Goal: Find specific page/section: Find specific page/section

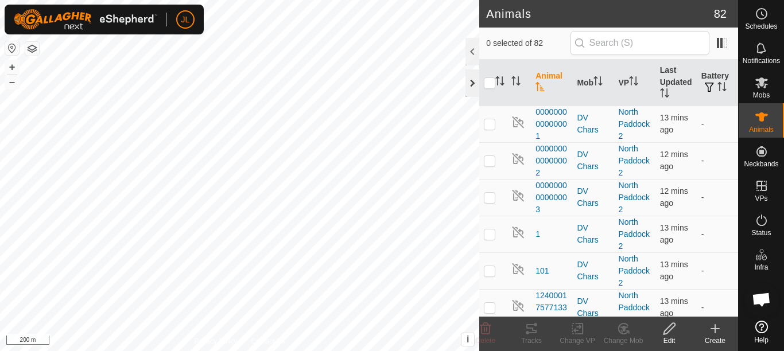
click at [471, 85] on div at bounding box center [472, 83] width 14 height 28
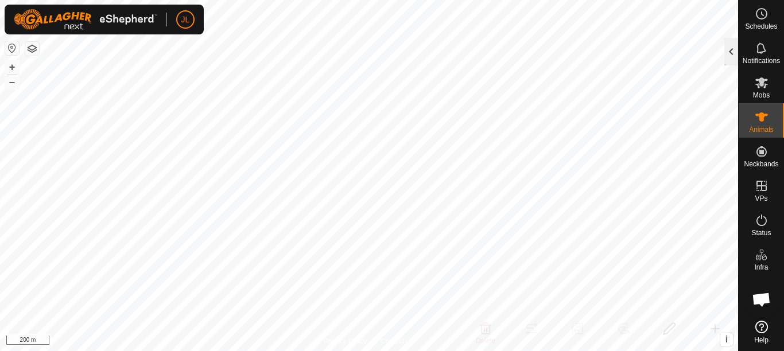
click at [730, 52] on div at bounding box center [731, 52] width 14 height 28
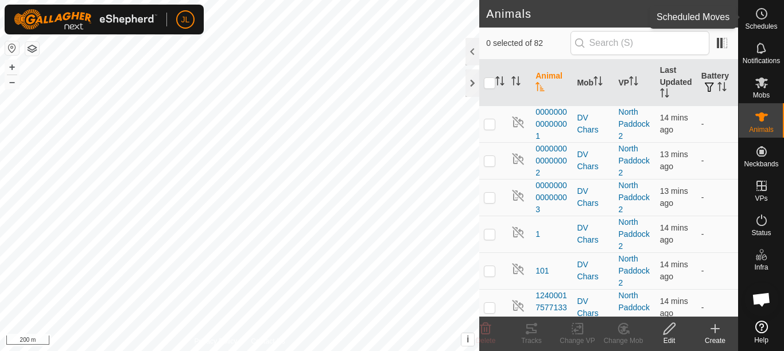
click at [761, 15] on icon at bounding box center [761, 14] width 14 height 14
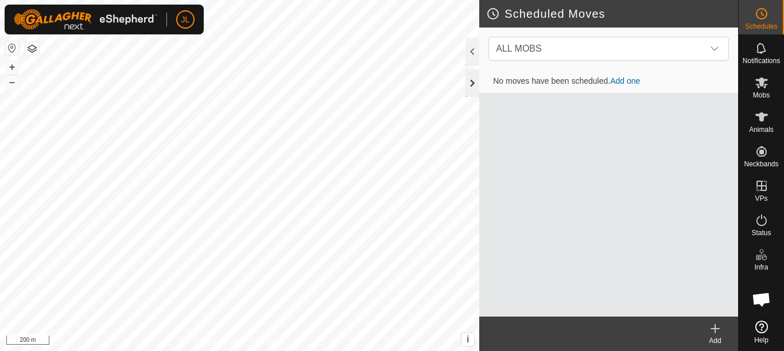
click at [466, 84] on div at bounding box center [472, 83] width 14 height 28
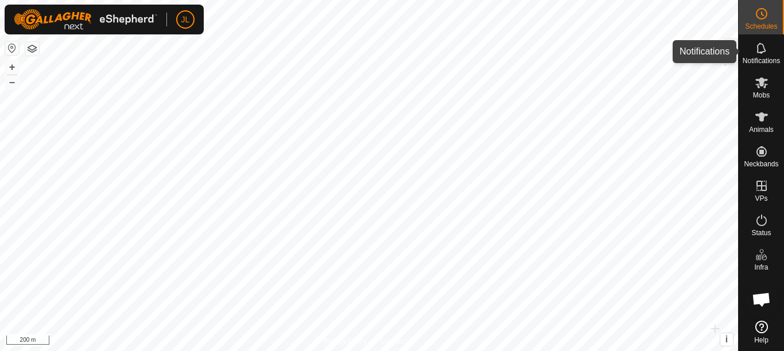
click at [757, 51] on icon at bounding box center [760, 47] width 9 height 11
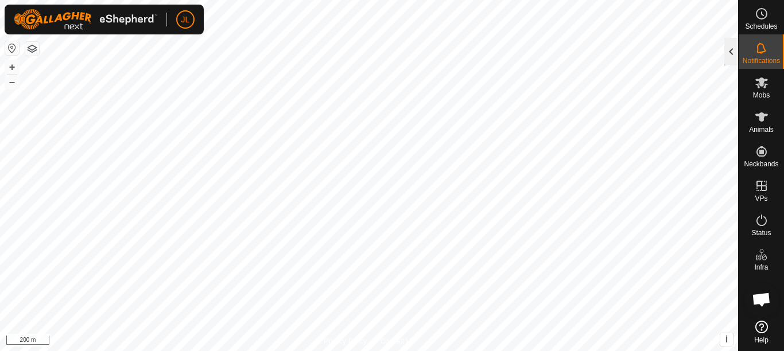
click at [728, 49] on div at bounding box center [731, 52] width 14 height 28
